Goal: Task Accomplishment & Management: Manage account settings

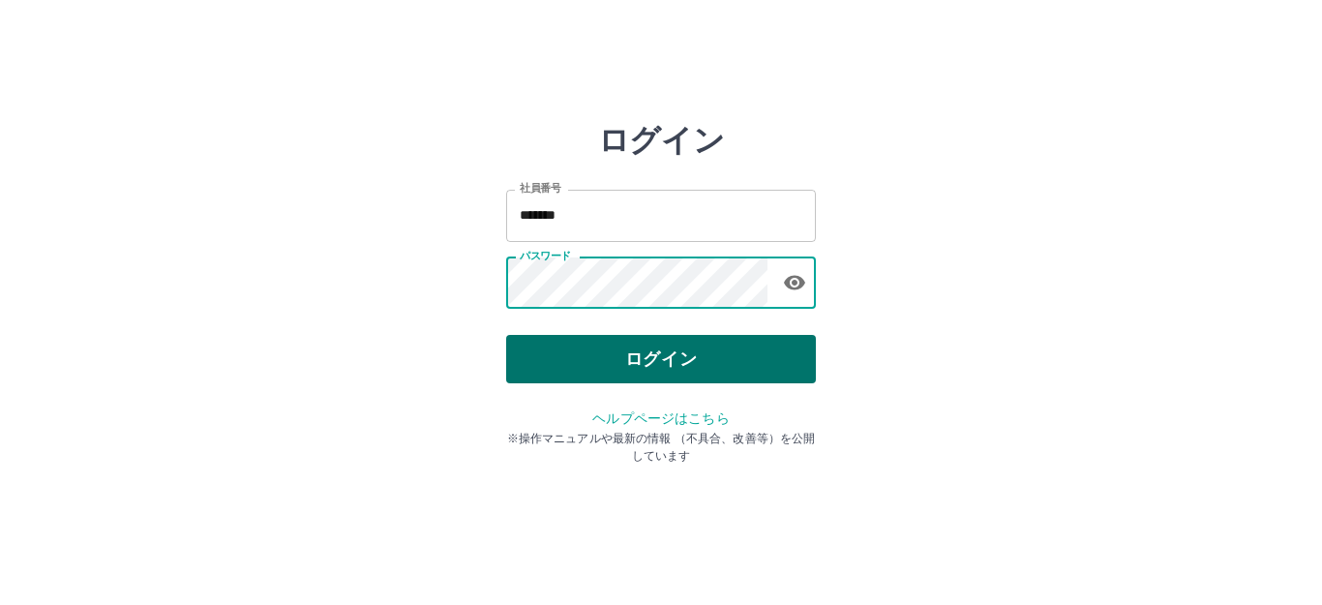
click at [614, 360] on button "ログイン" at bounding box center [661, 359] width 310 height 48
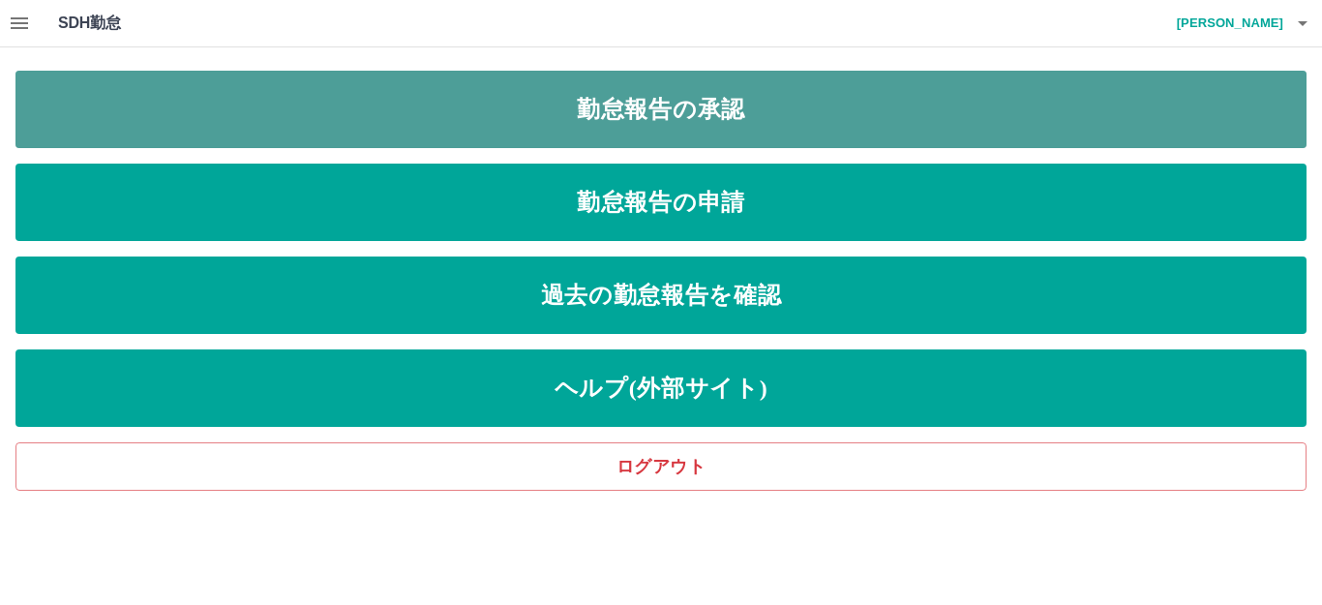
click at [636, 117] on link "勤怠報告の承認" at bounding box center [660, 109] width 1291 height 77
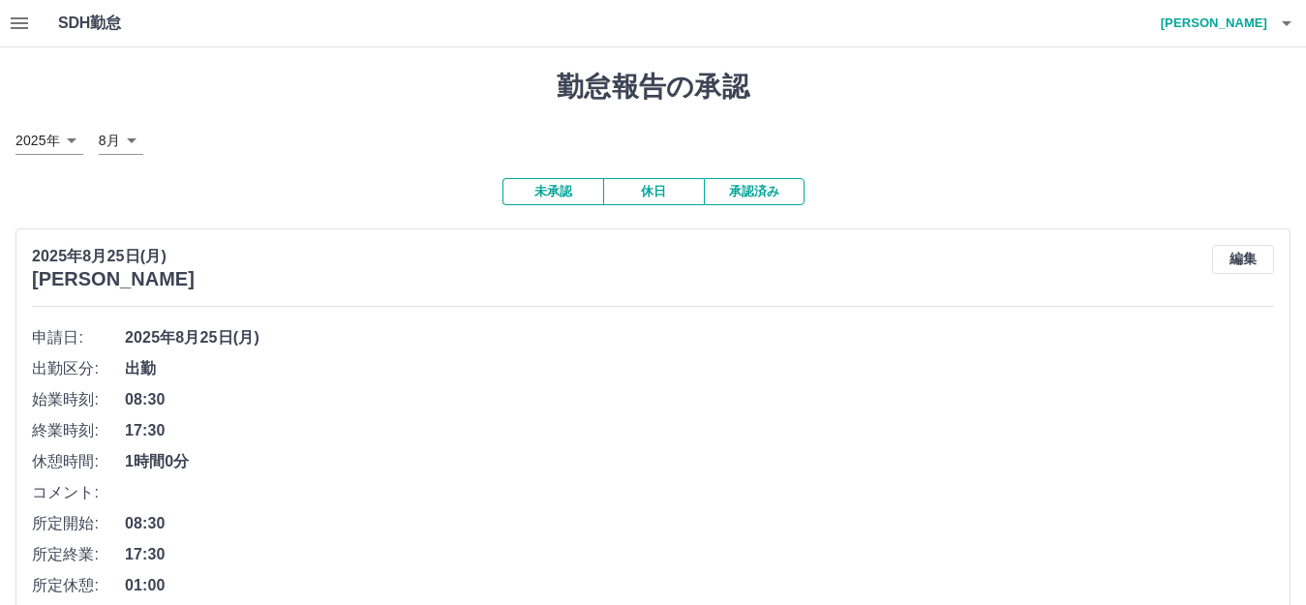
click at [1291, 23] on icon "button" at bounding box center [1286, 23] width 23 height 23
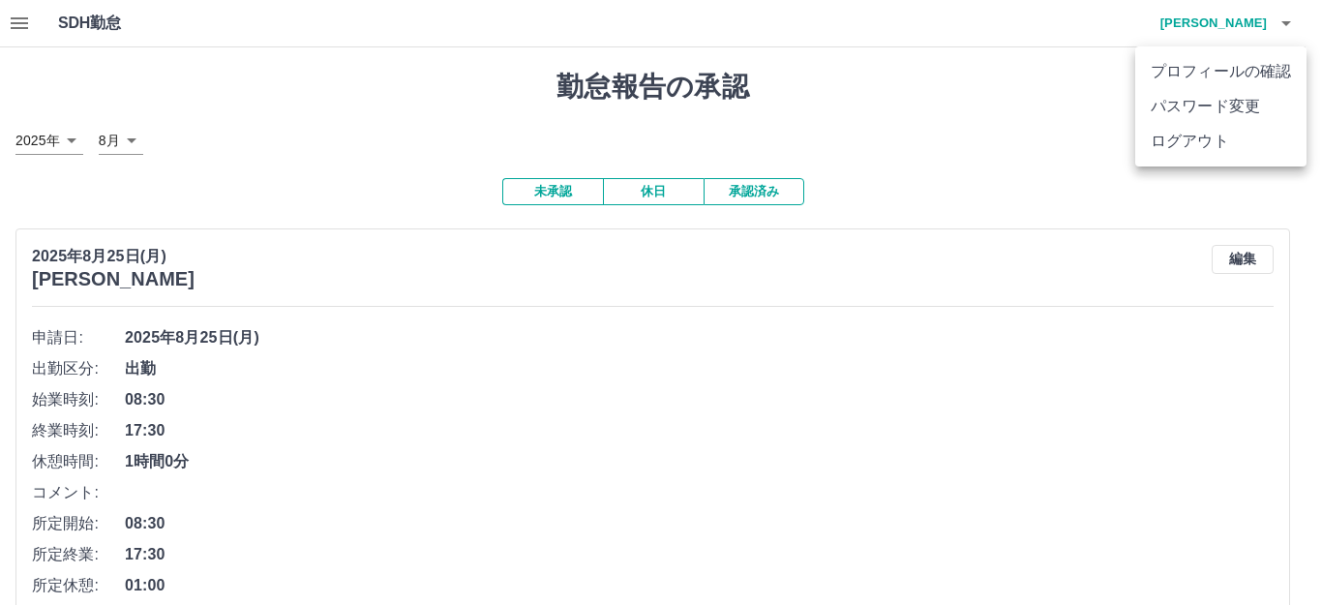
click at [1086, 142] on div at bounding box center [661, 302] width 1322 height 605
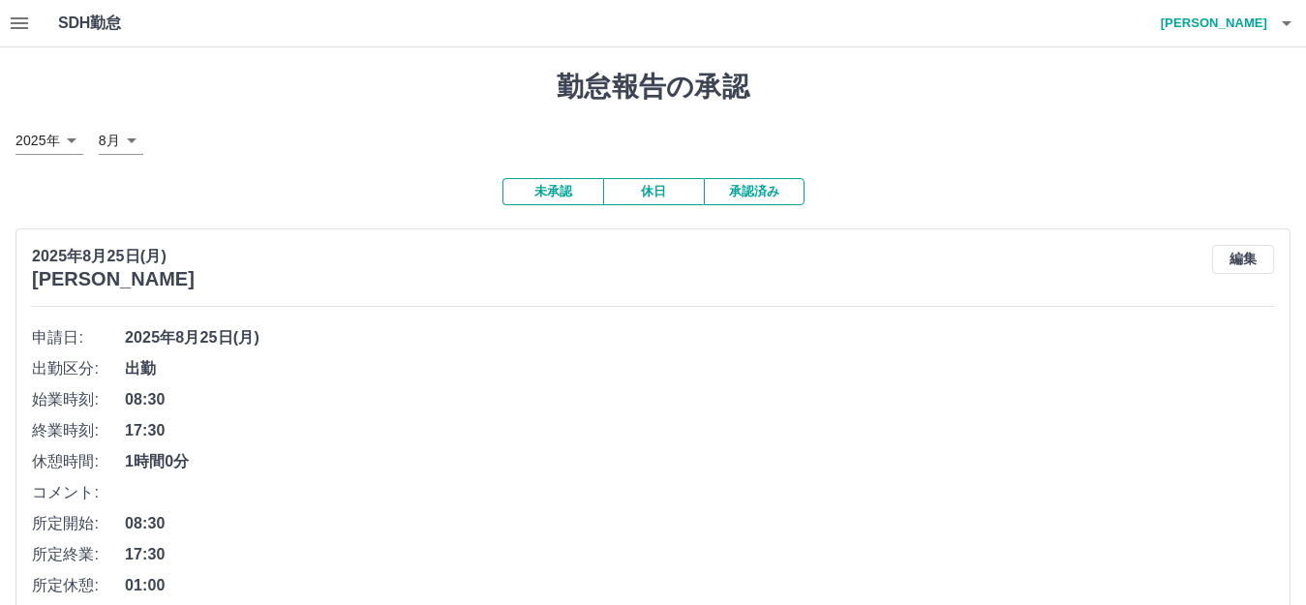
drag, startPoint x: 440, startPoint y: 204, endPoint x: 437, endPoint y: 189, distance: 15.8
click at [1290, 20] on icon "button" at bounding box center [1286, 23] width 23 height 23
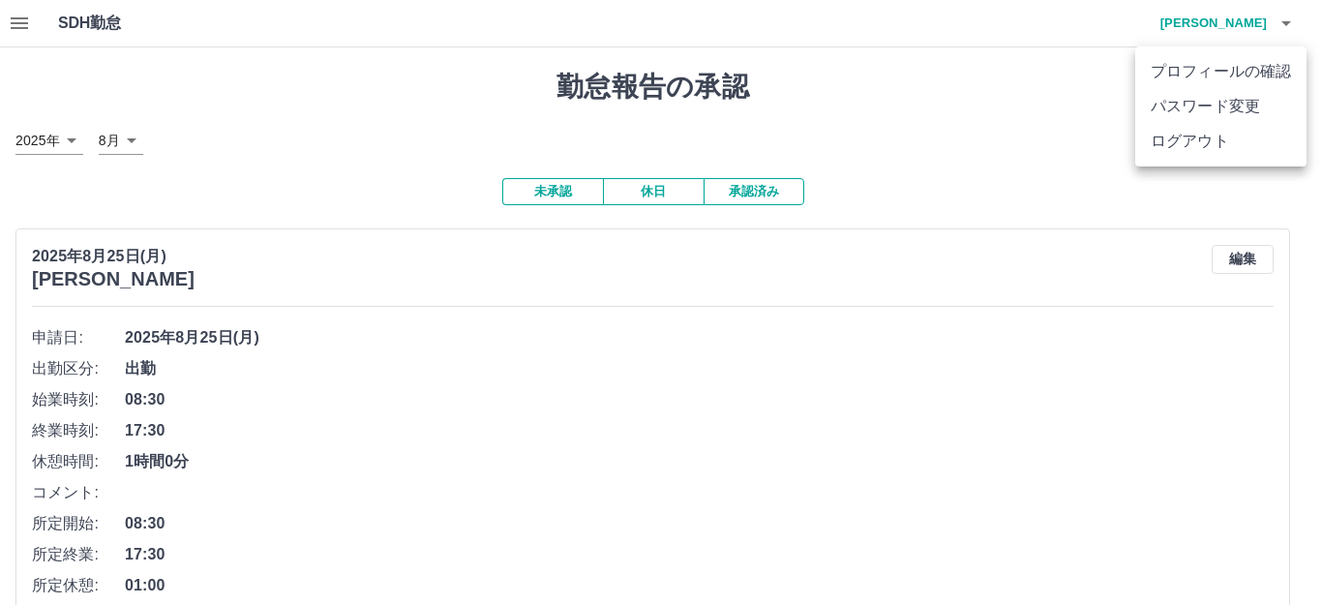
click at [1220, 139] on li "ログアウト" at bounding box center [1220, 141] width 171 height 35
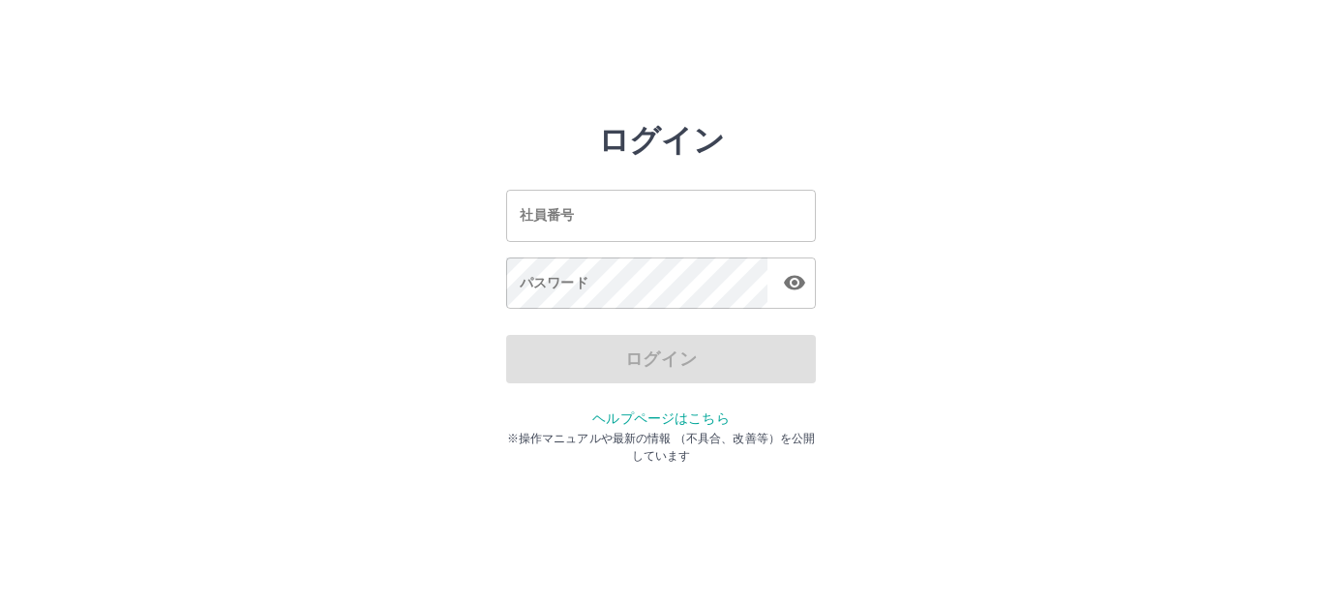
drag, startPoint x: 987, startPoint y: 70, endPoint x: 412, endPoint y: 64, distance: 574.9
click at [977, 70] on html "ログイン 社員番号 社員番号 パスワード パスワード ログイン ヘルプページはこちら ※操作マニュアルや最新の情報 （不具合、改善等）を公開しています" at bounding box center [661, 216] width 1322 height 432
